Goal: Task Accomplishment & Management: Use online tool/utility

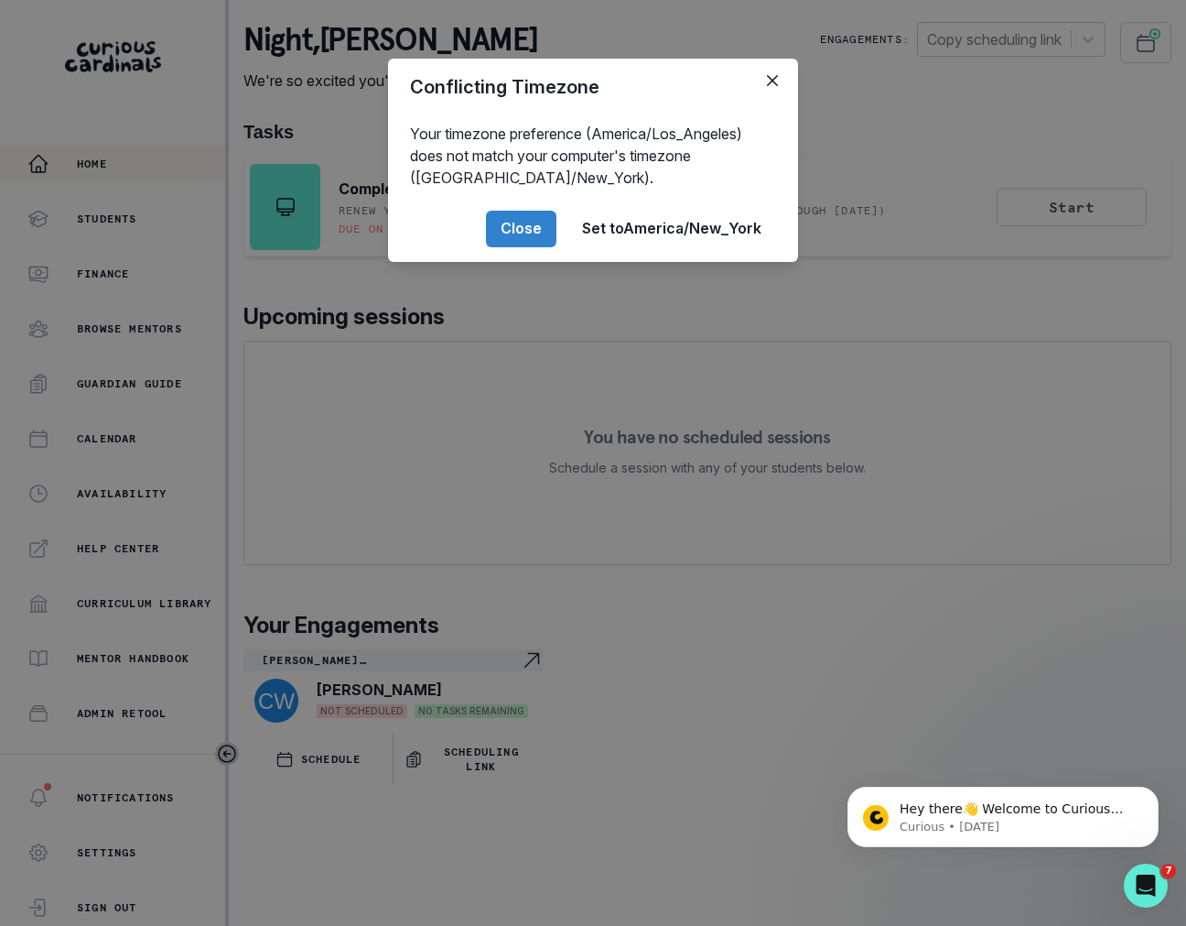
click at [45, 402] on div "Conflicting Timezone Your timezone preference (America/Los_Angeles) does not ma…" at bounding box center [593, 463] width 1186 height 926
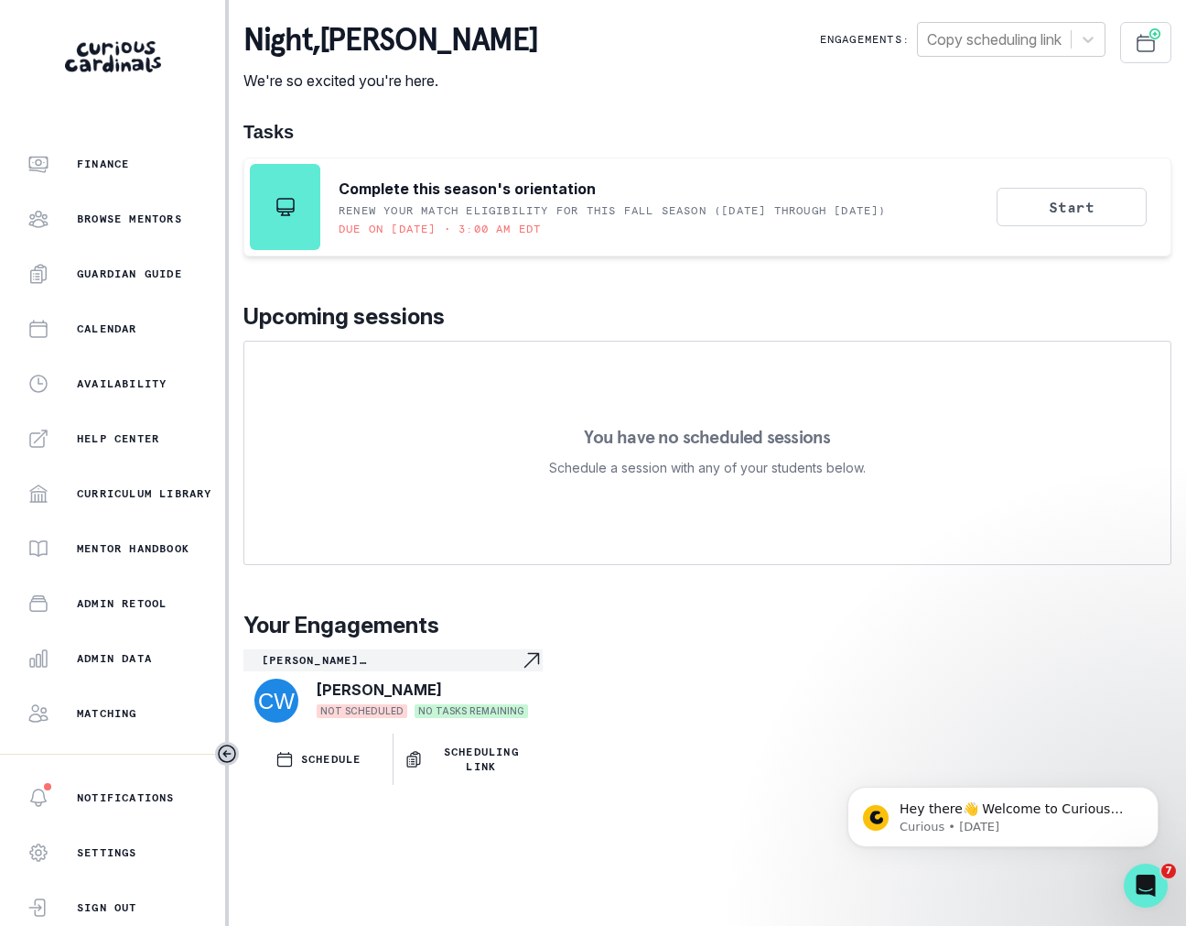
scroll to position [198, 0]
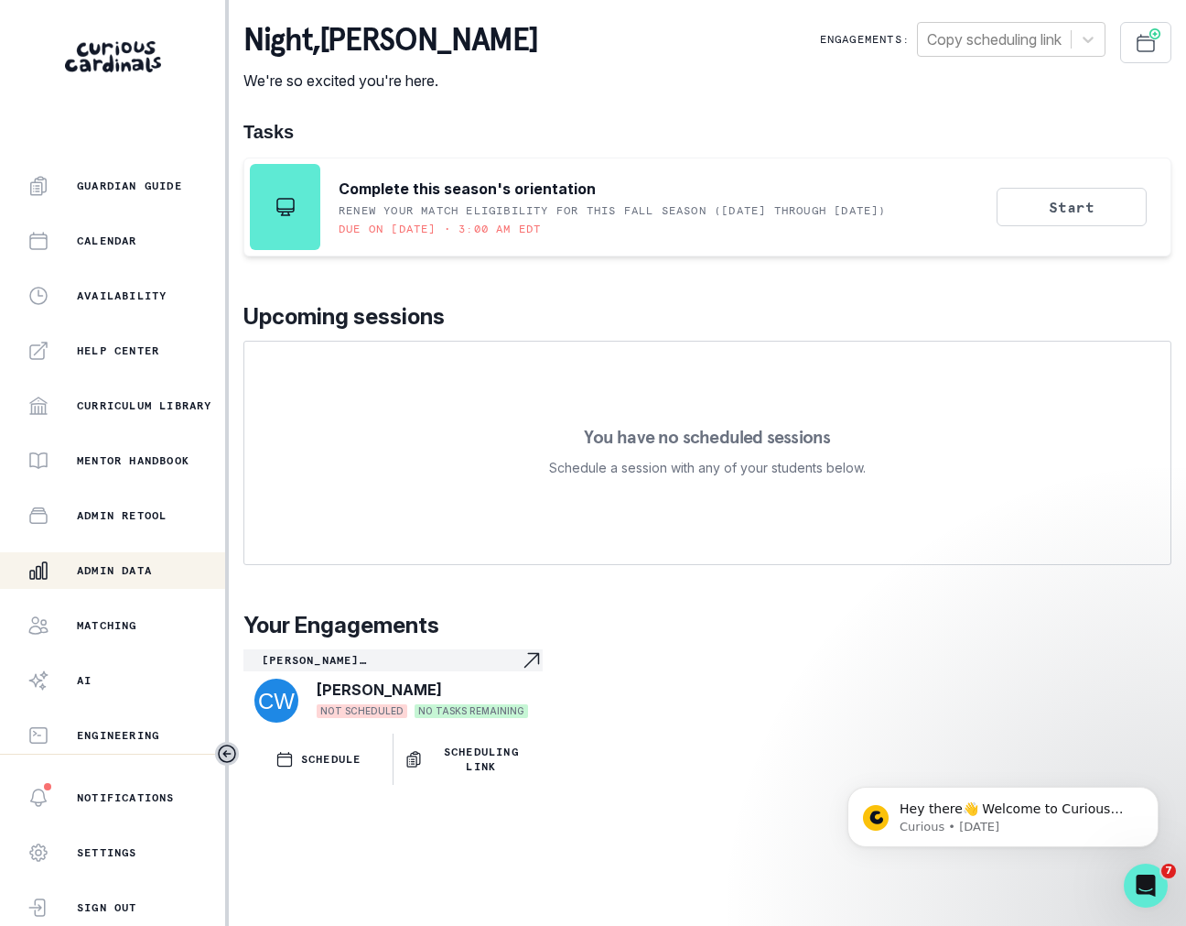
click at [119, 562] on div "Admin Data" at bounding box center [126, 570] width 198 height 22
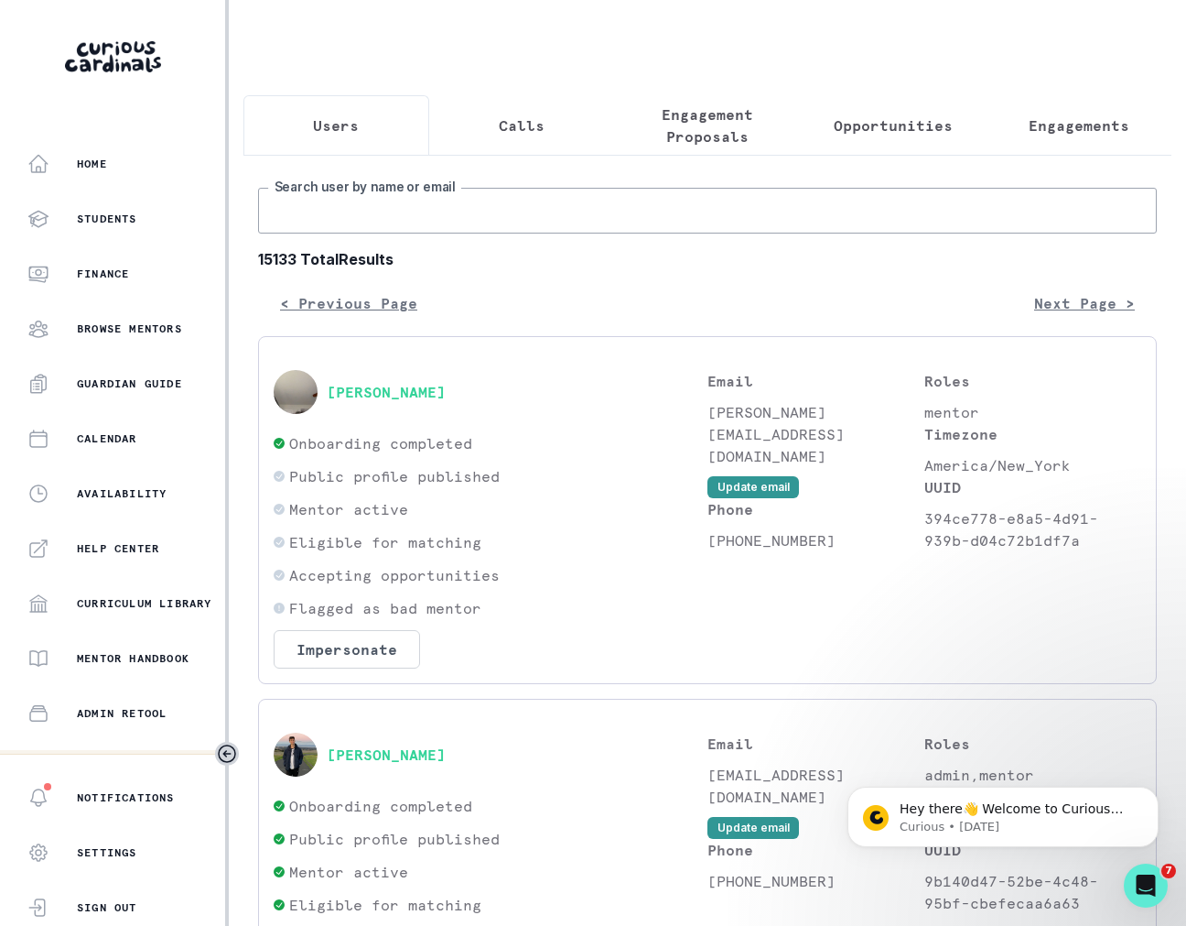
click at [397, 211] on input "Search user by name or email" at bounding box center [707, 211] width 899 height 46
type input "m"
type input "[PERSON_NAME]"
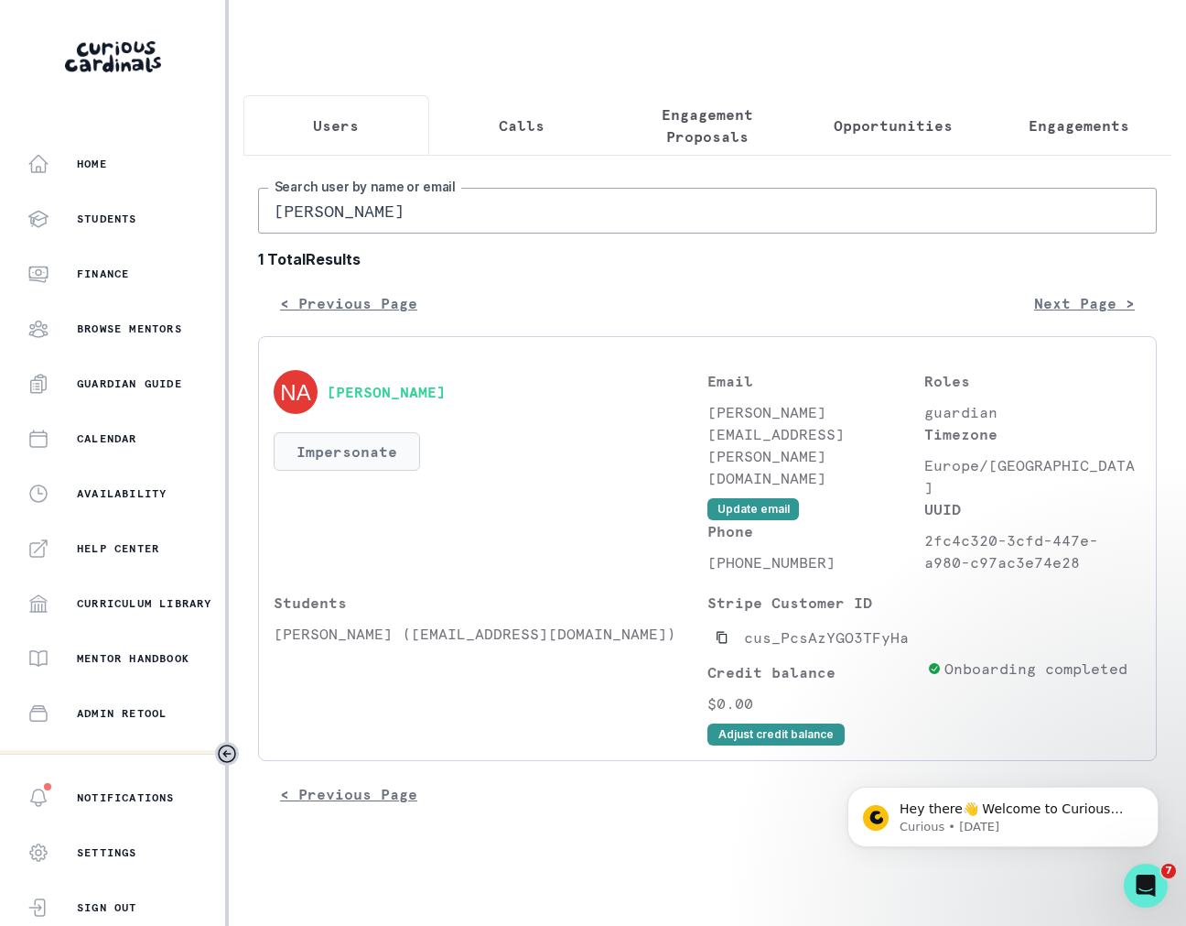
click at [360, 441] on button "Impersonate" at bounding box center [347, 451] width 146 height 38
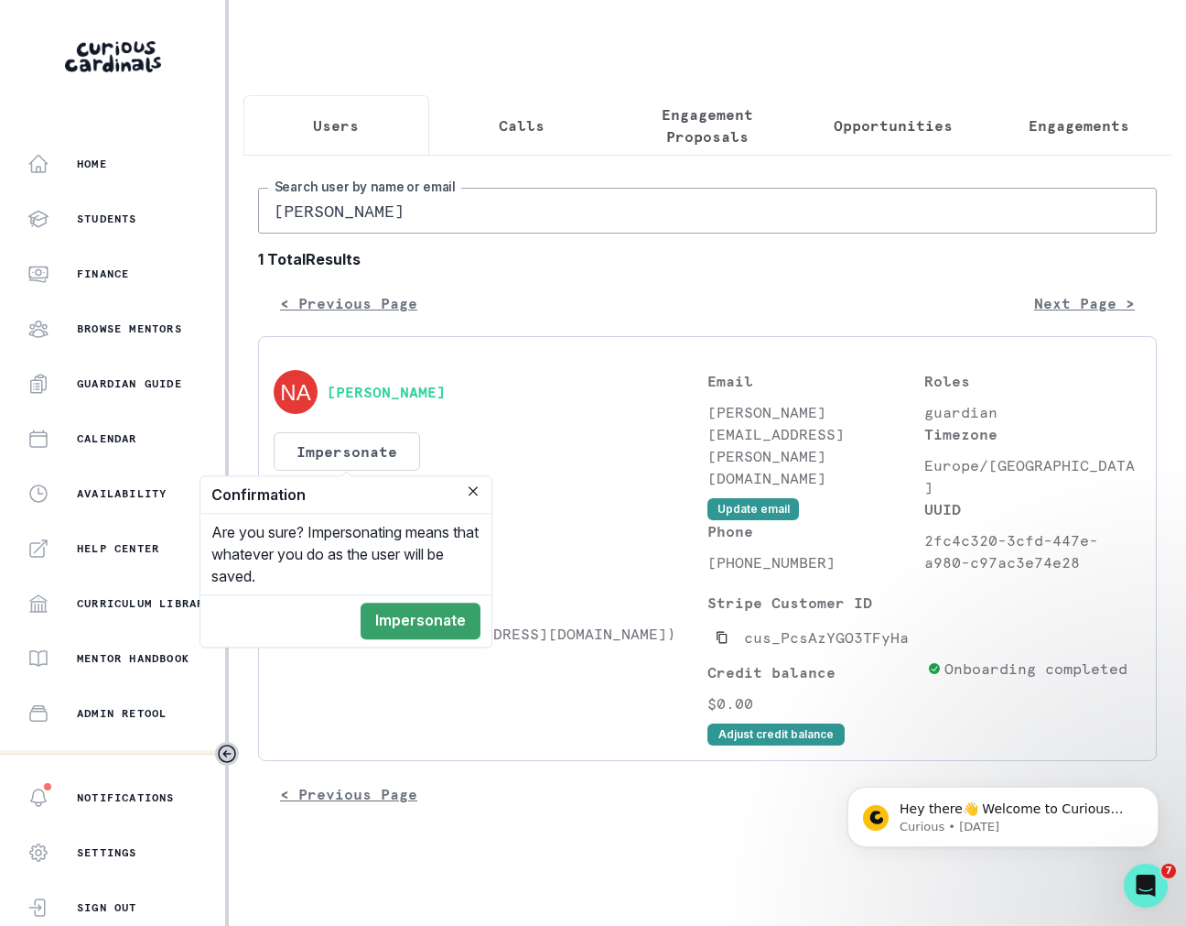
click at [394, 591] on div "Are you sure? Impersonating means that whatever you do as the user will be save…" at bounding box center [345, 554] width 291 height 81
click at [395, 599] on footer "Impersonate" at bounding box center [345, 620] width 291 height 52
click at [405, 604] on button "Impersonate" at bounding box center [421, 620] width 120 height 37
